Goal: Navigation & Orientation: Find specific page/section

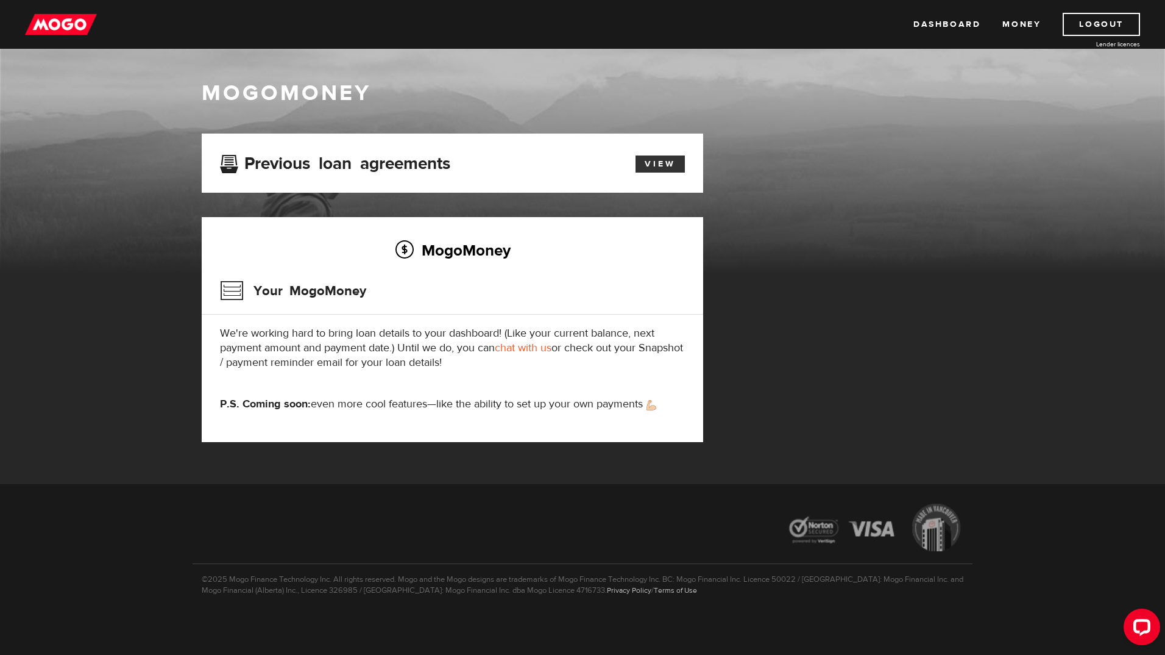
click at [653, 164] on link "View" at bounding box center [660, 163] width 49 height 17
click at [1005, 28] on link "Money" at bounding box center [1022, 24] width 38 height 23
click at [949, 21] on link "Dashboard" at bounding box center [947, 24] width 67 height 23
